Goal: Check status: Check status

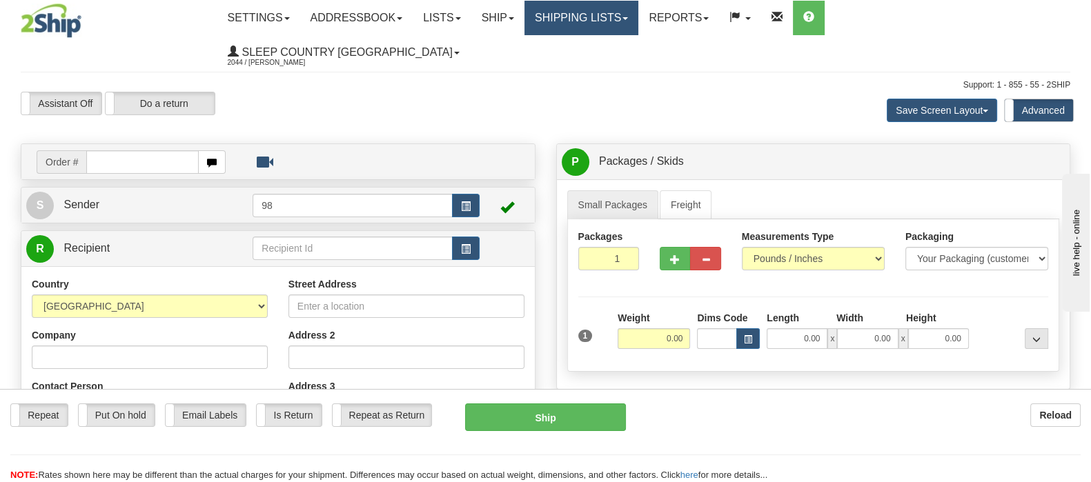
click at [638, 27] on link "Shipping lists" at bounding box center [581, 18] width 114 height 35
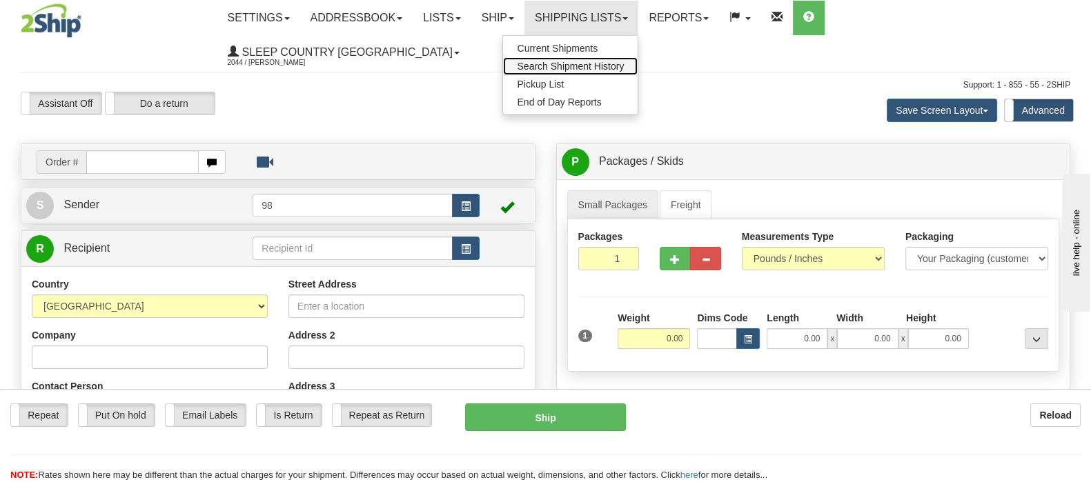
click at [624, 62] on span "Search Shipment History" at bounding box center [570, 66] width 107 height 11
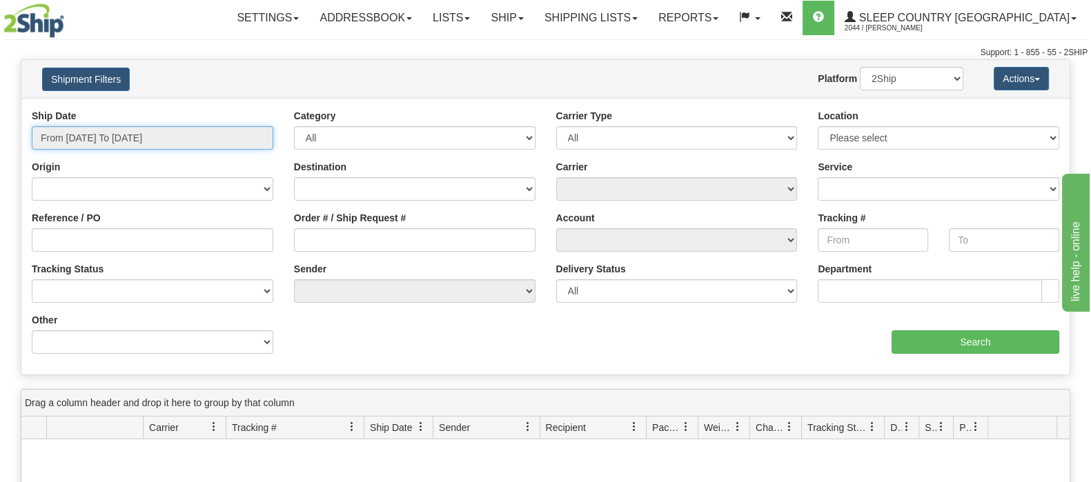
click at [135, 146] on input "From 10/09/2025 To 10/10/2025" at bounding box center [153, 137] width 242 height 23
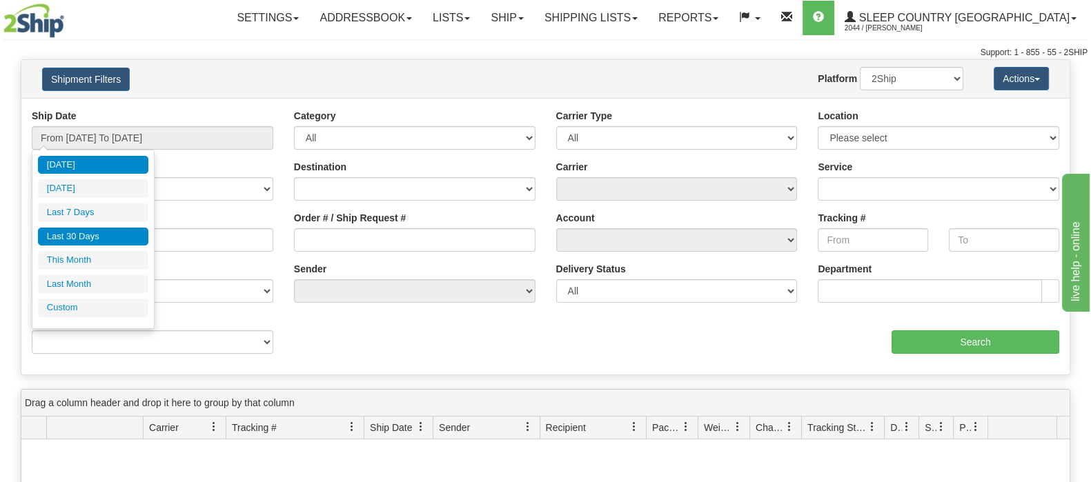
click at [124, 229] on li "Last 30 Days" at bounding box center [93, 237] width 110 height 19
type input "From 09/11/2025 To 10/10/2025"
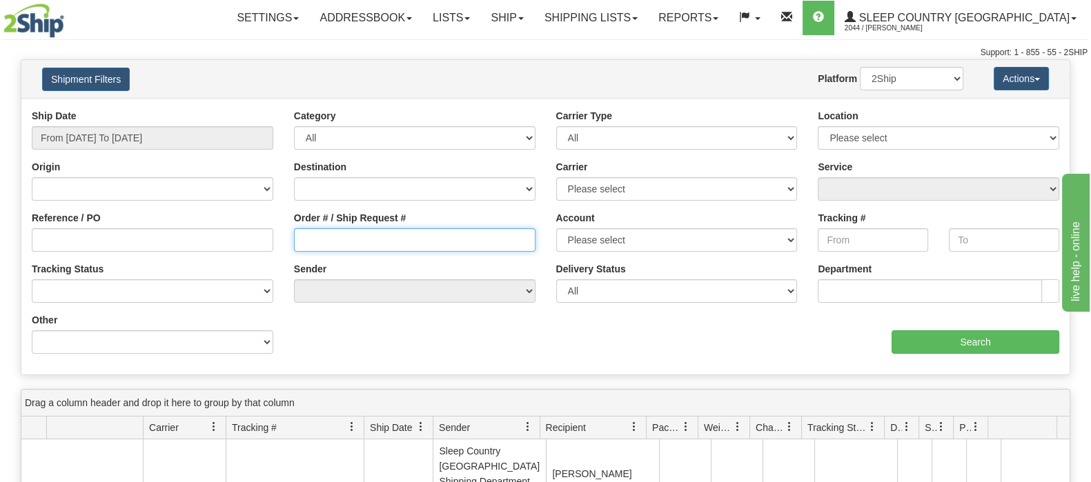
click at [357, 244] on input "Order # / Ship Request #" at bounding box center [415, 239] width 242 height 23
paste input "9000I164023"
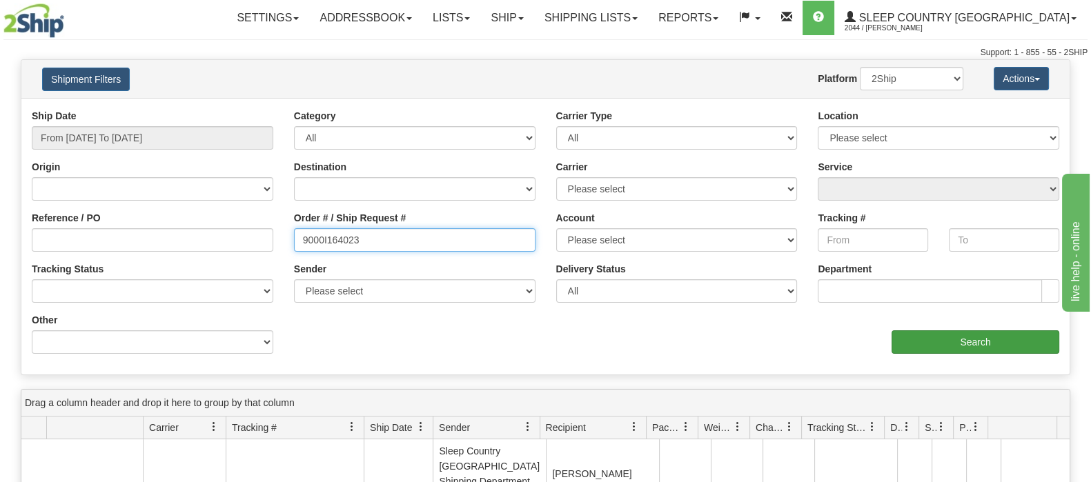
type input "9000I164023"
click at [945, 347] on input "Search" at bounding box center [976, 342] width 168 height 23
